Goal: Task Accomplishment & Management: Use online tool/utility

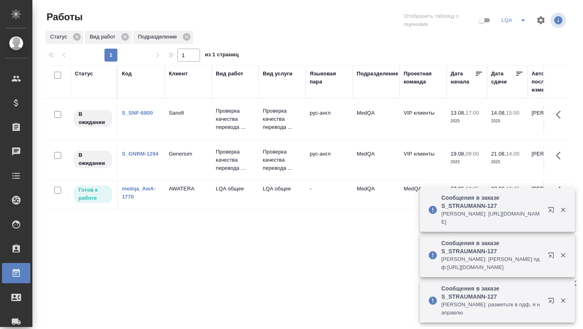
scroll to position [0, 111]
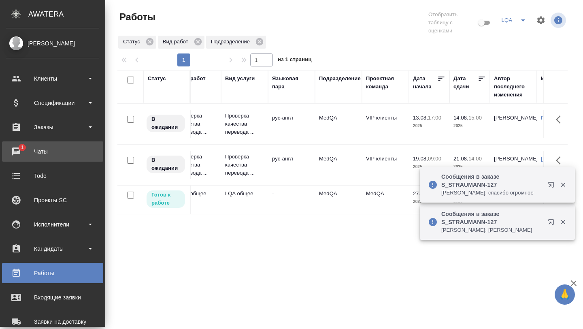
click at [21, 153] on div "Чаты" at bounding box center [52, 151] width 93 height 12
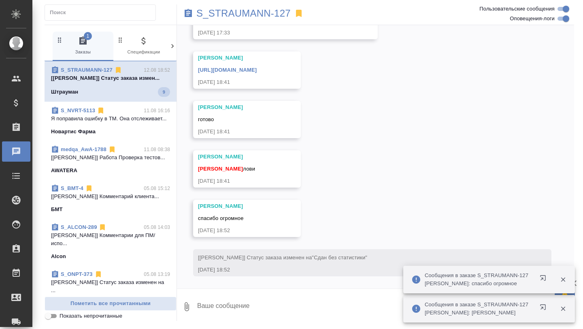
scroll to position [4942, 0]
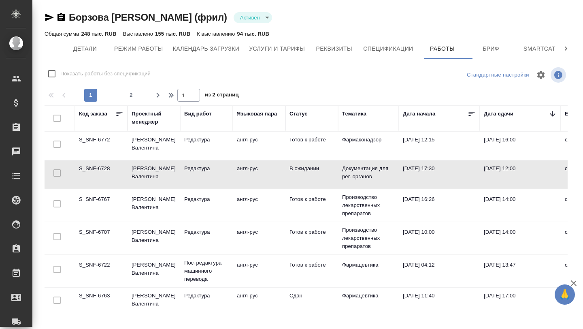
click at [553, 116] on icon at bounding box center [553, 114] width 8 height 8
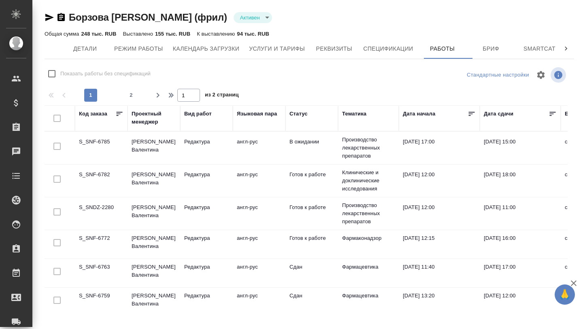
click at [106, 162] on td "S_SNDZ-2280" at bounding box center [101, 148] width 53 height 28
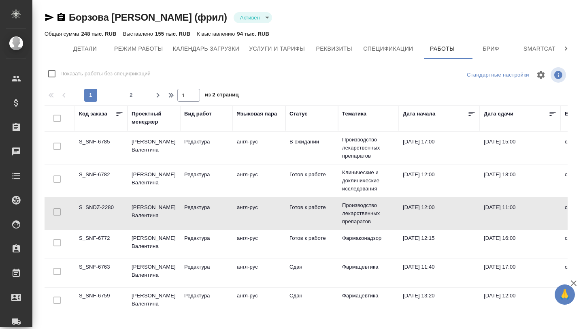
click at [106, 162] on td "S_SNDZ-2280" at bounding box center [101, 148] width 53 height 28
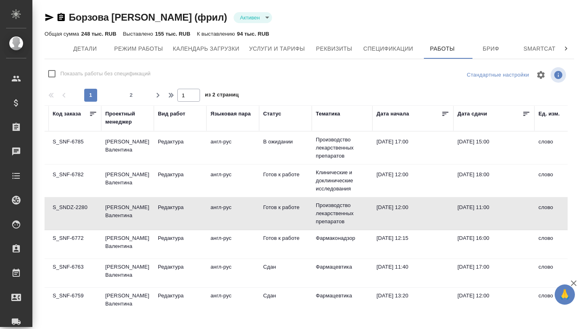
scroll to position [0, 27]
click at [202, 204] on p "Редактура" at bounding box center [179, 207] width 45 height 8
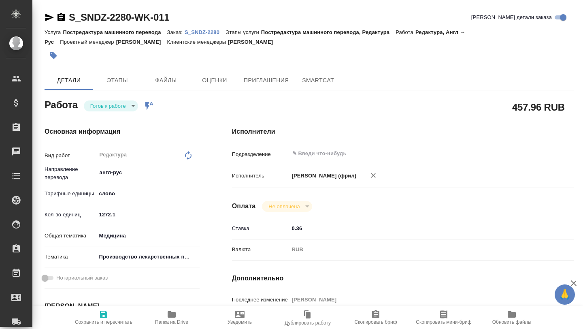
type textarea "x"
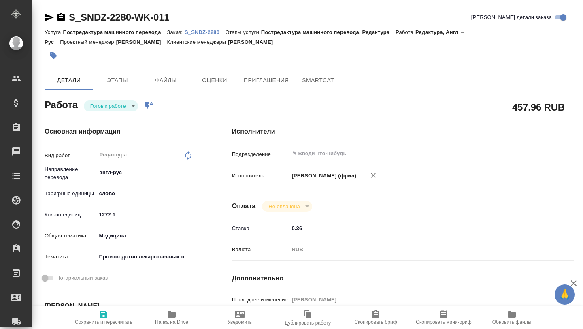
type textarea "x"
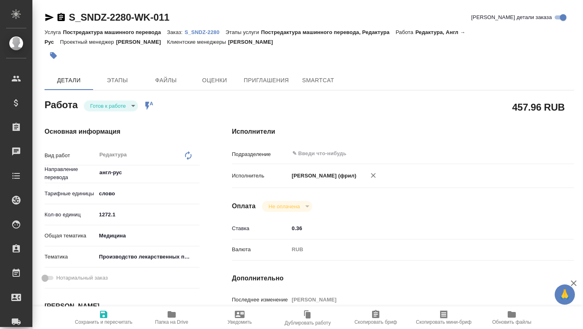
type textarea "x"
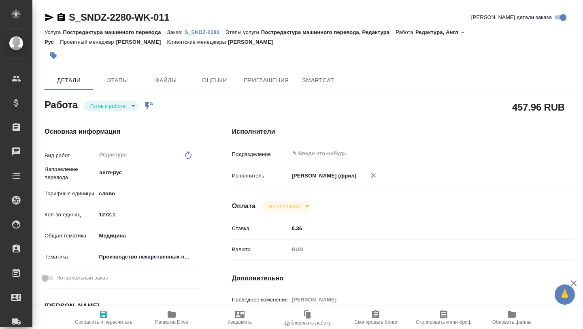
click at [170, 318] on icon "button" at bounding box center [172, 314] width 10 height 10
type textarea "x"
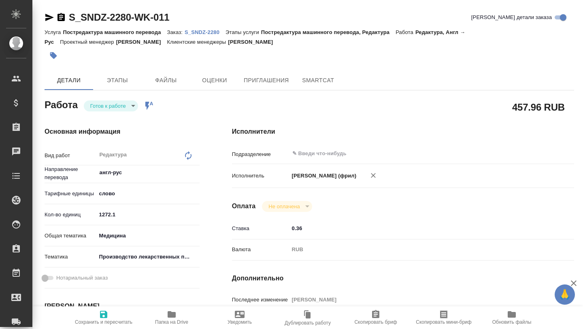
type textarea "x"
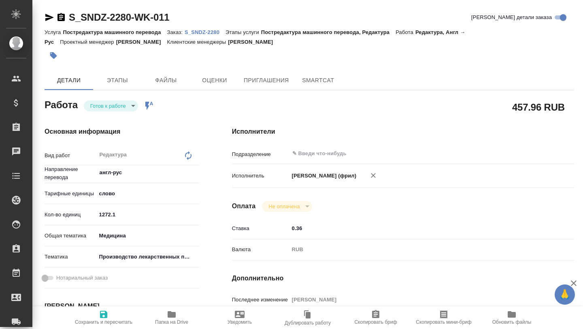
type textarea "x"
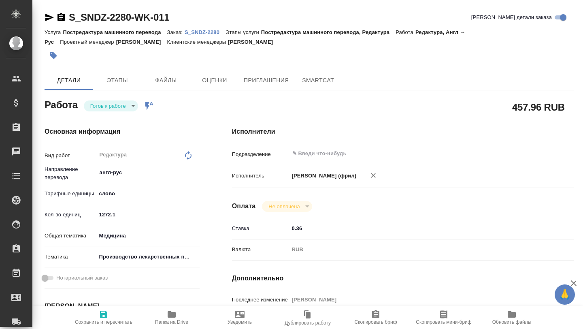
type textarea "x"
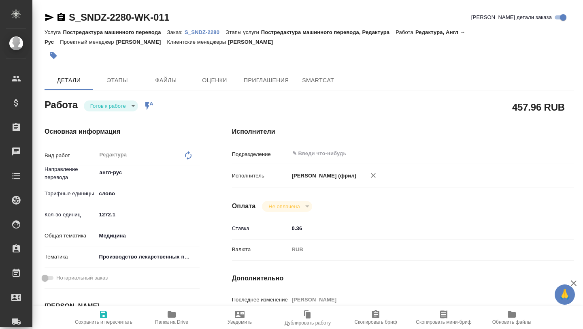
type textarea "x"
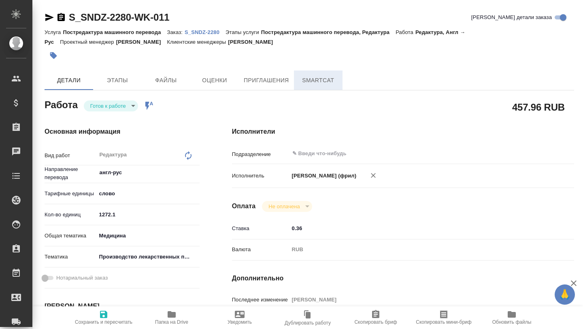
type textarea "x"
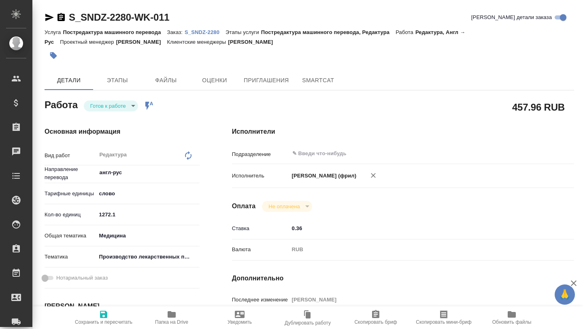
type textarea "x"
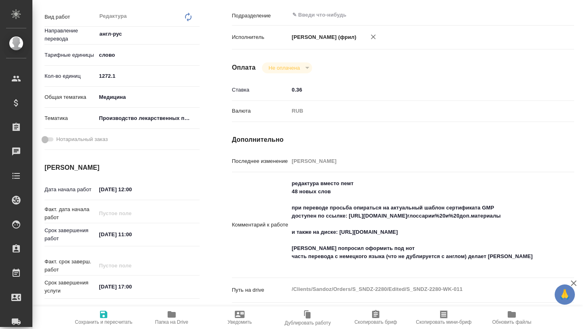
type textarea "x"
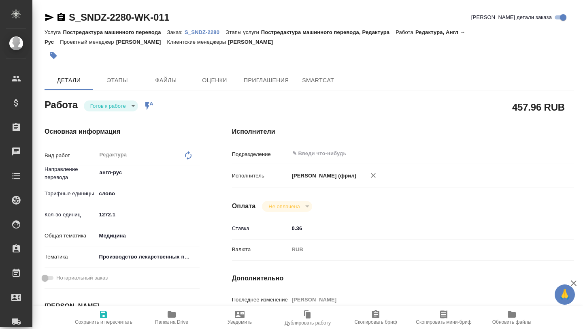
click at [48, 19] on icon "button" at bounding box center [49, 17] width 9 height 7
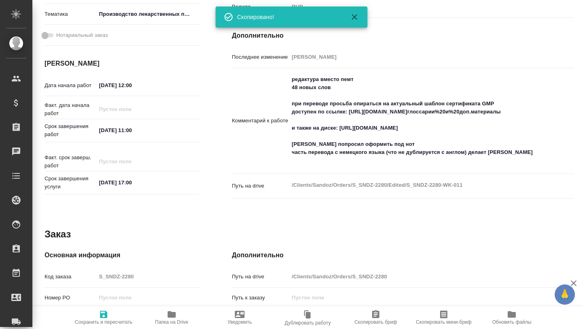
scroll to position [253, 0]
